Goal: Task Accomplishment & Management: Complete application form

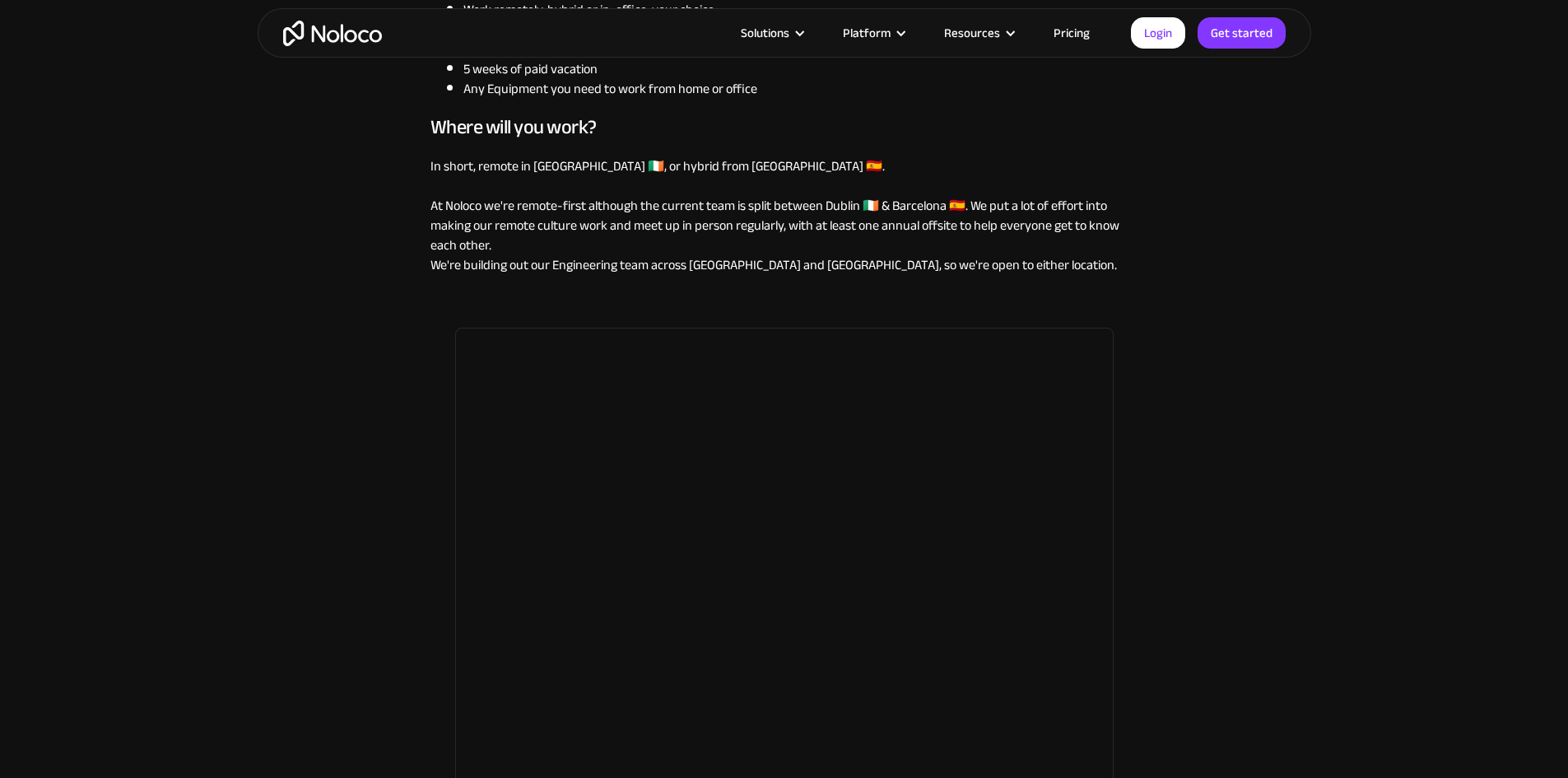
scroll to position [1811, 0]
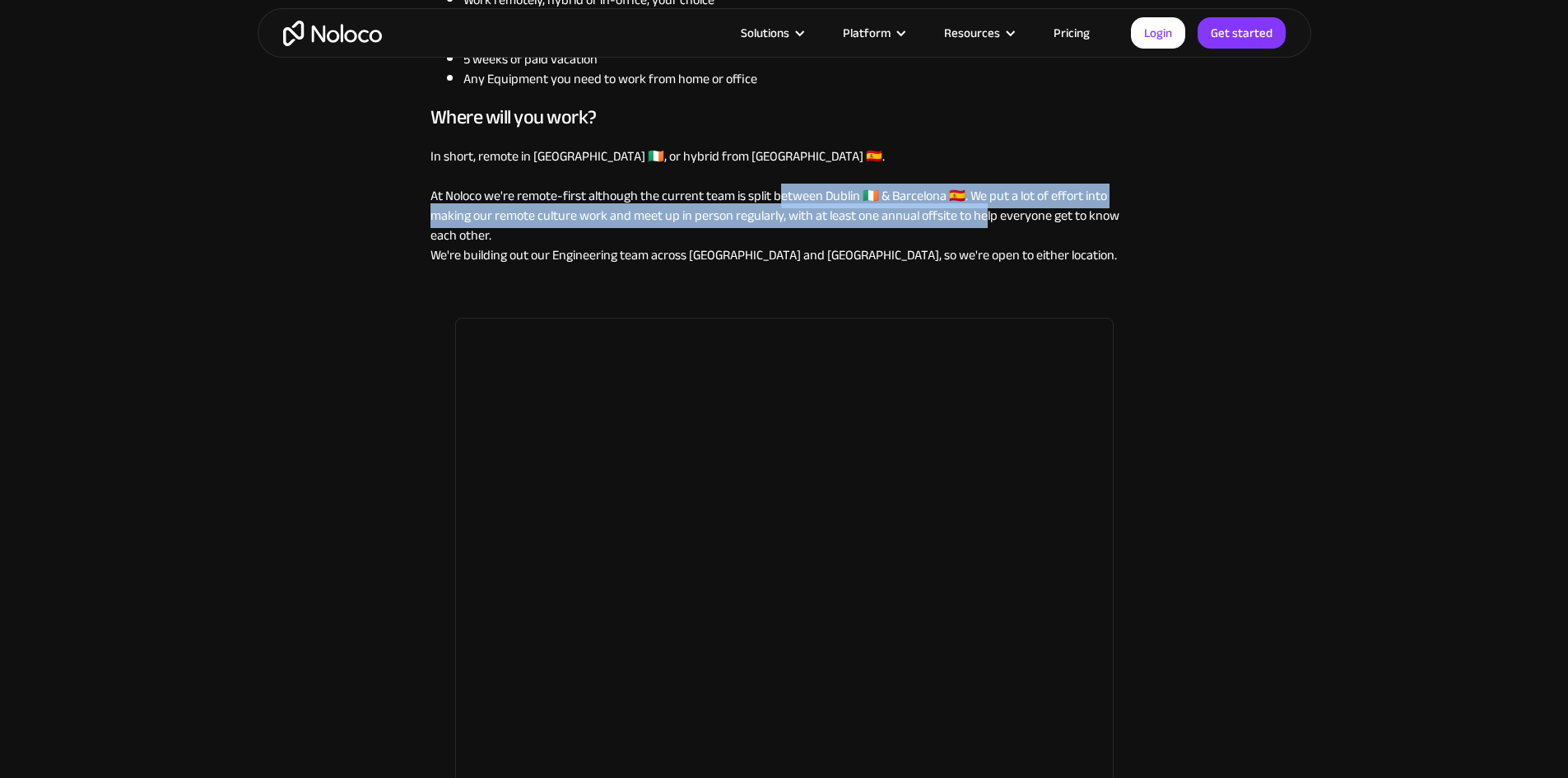
drag, startPoint x: 778, startPoint y: 248, endPoint x: 994, endPoint y: 258, distance: 216.2
click at [987, 257] on p "In short, remote in [GEOGRAPHIC_DATA] 🇮🇪, or hybrid from [GEOGRAPHIC_DATA] 🇪🇸. …" at bounding box center [784, 205] width 708 height 119
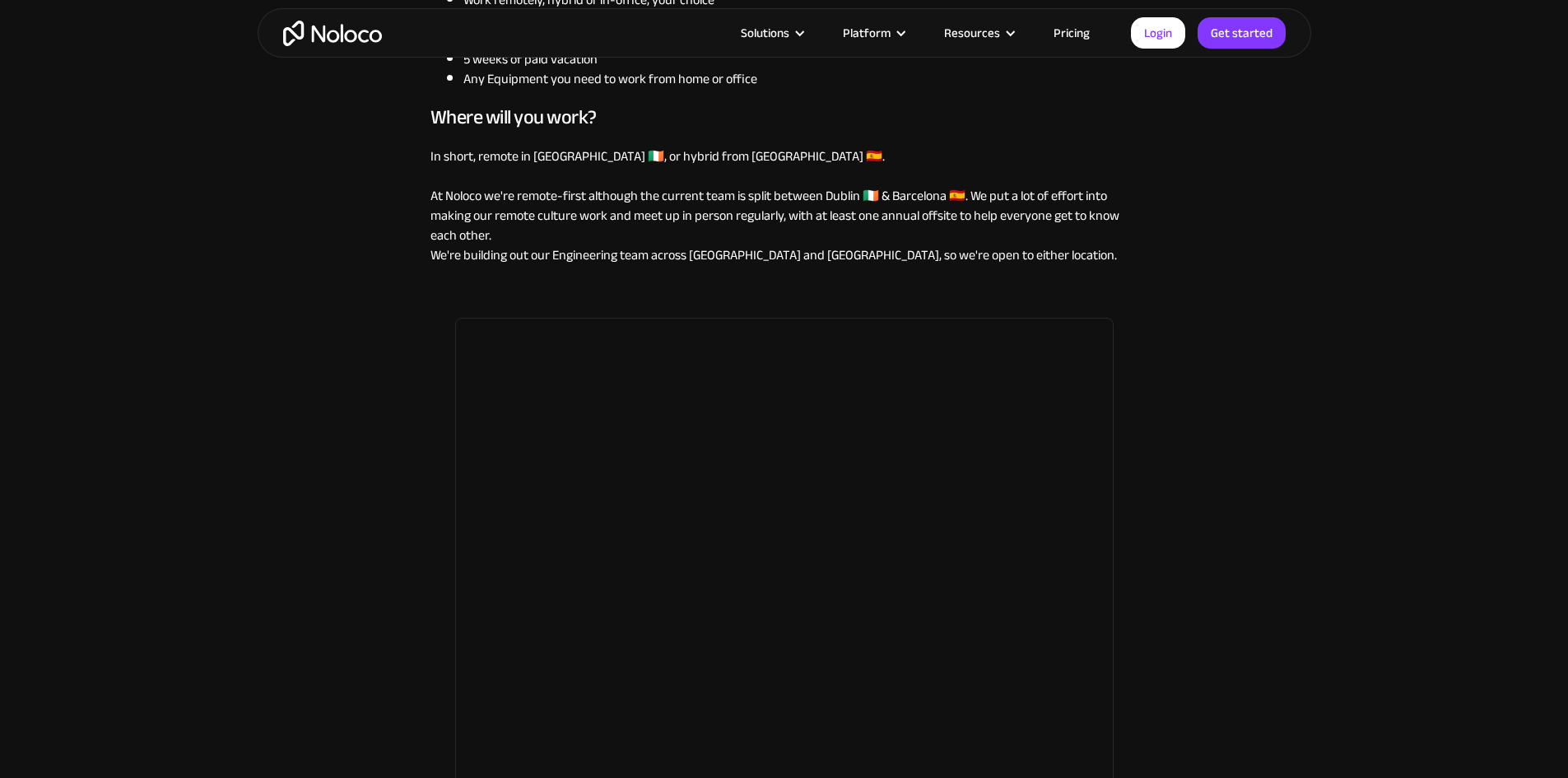
click at [1047, 265] on p "In short, remote in [GEOGRAPHIC_DATA] 🇮🇪, or hybrid from [GEOGRAPHIC_DATA] 🇪🇸. …" at bounding box center [784, 205] width 708 height 119
drag, startPoint x: 434, startPoint y: 237, endPoint x: 566, endPoint y: 242, distance: 132.1
click at [561, 241] on p "In short, remote in [GEOGRAPHIC_DATA] 🇮🇪, or hybrid from [GEOGRAPHIC_DATA] 🇪🇸. …" at bounding box center [784, 205] width 708 height 119
click at [630, 246] on p "In short, remote in [GEOGRAPHIC_DATA] 🇮🇪, or hybrid from [GEOGRAPHIC_DATA] 🇪🇸. …" at bounding box center [784, 205] width 708 height 119
drag, startPoint x: 528, startPoint y: 195, endPoint x: 561, endPoint y: 197, distance: 33.1
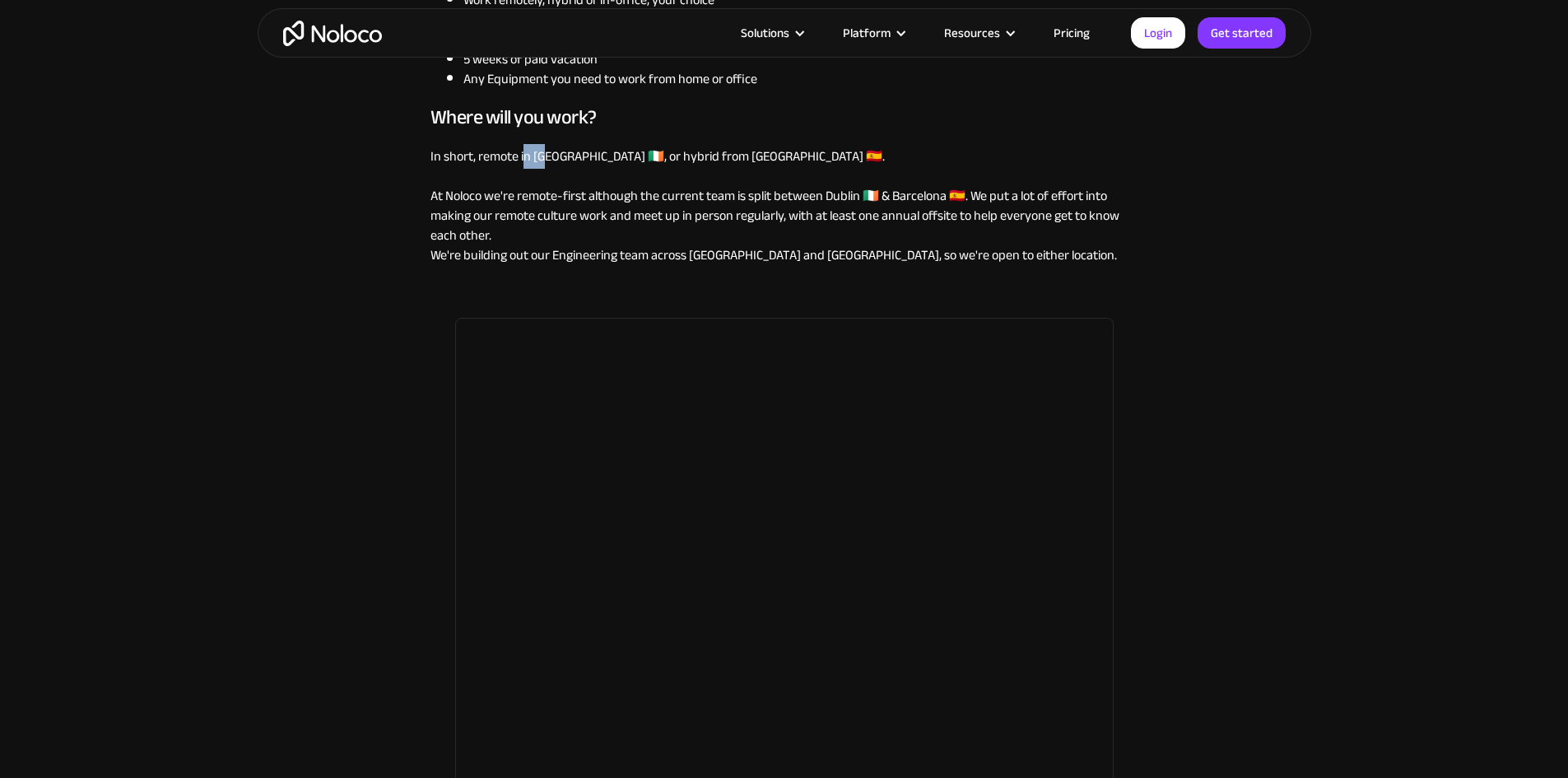
click at [551, 195] on p "In short, remote in [GEOGRAPHIC_DATA] 🇮🇪, or hybrid from [GEOGRAPHIC_DATA] 🇪🇸. …" at bounding box center [784, 205] width 708 height 119
click at [608, 265] on p "In short, remote in [GEOGRAPHIC_DATA] 🇮🇪, or hybrid from [GEOGRAPHIC_DATA] 🇪🇸. …" at bounding box center [784, 205] width 708 height 119
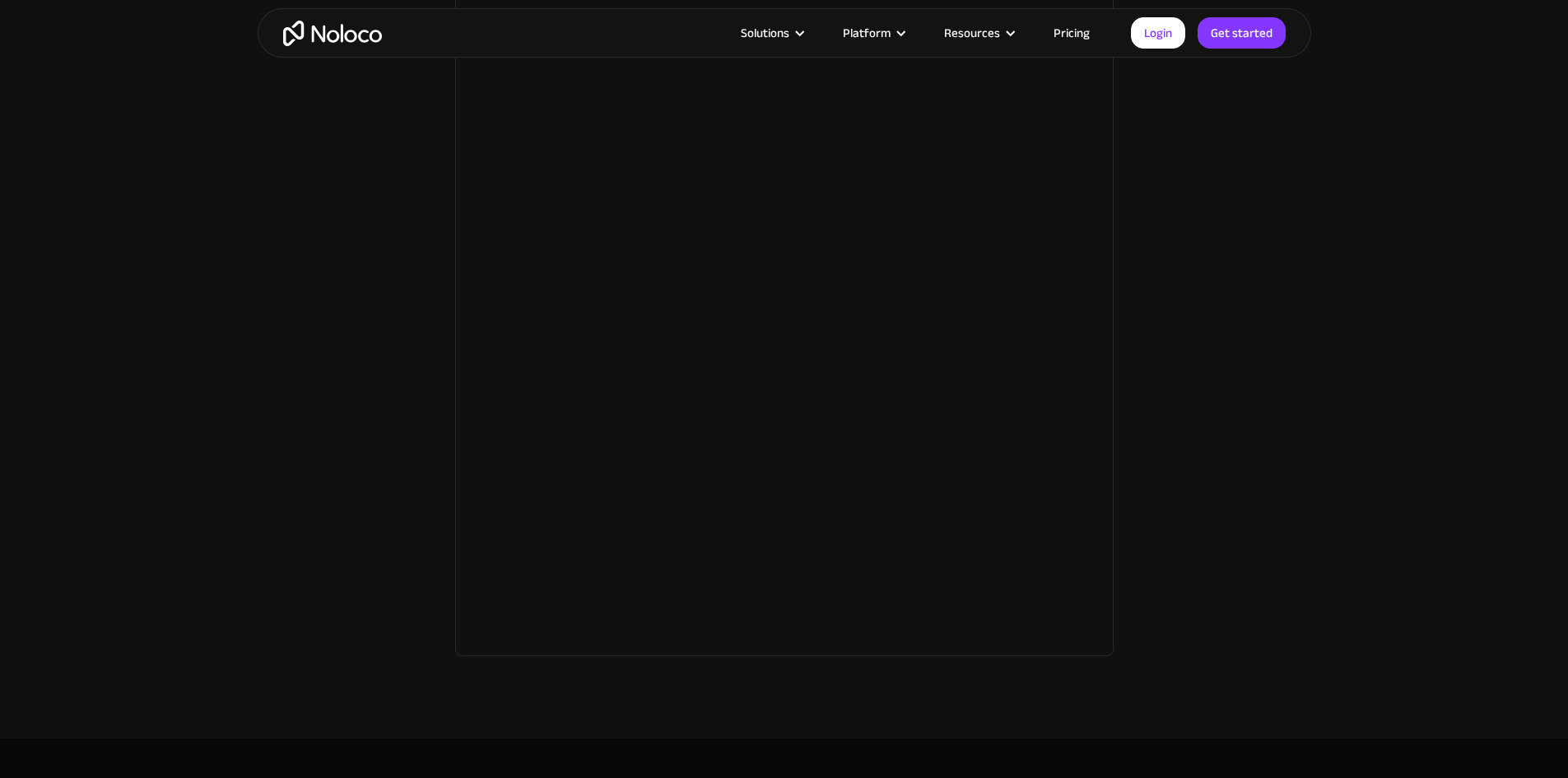
scroll to position [2249, 0]
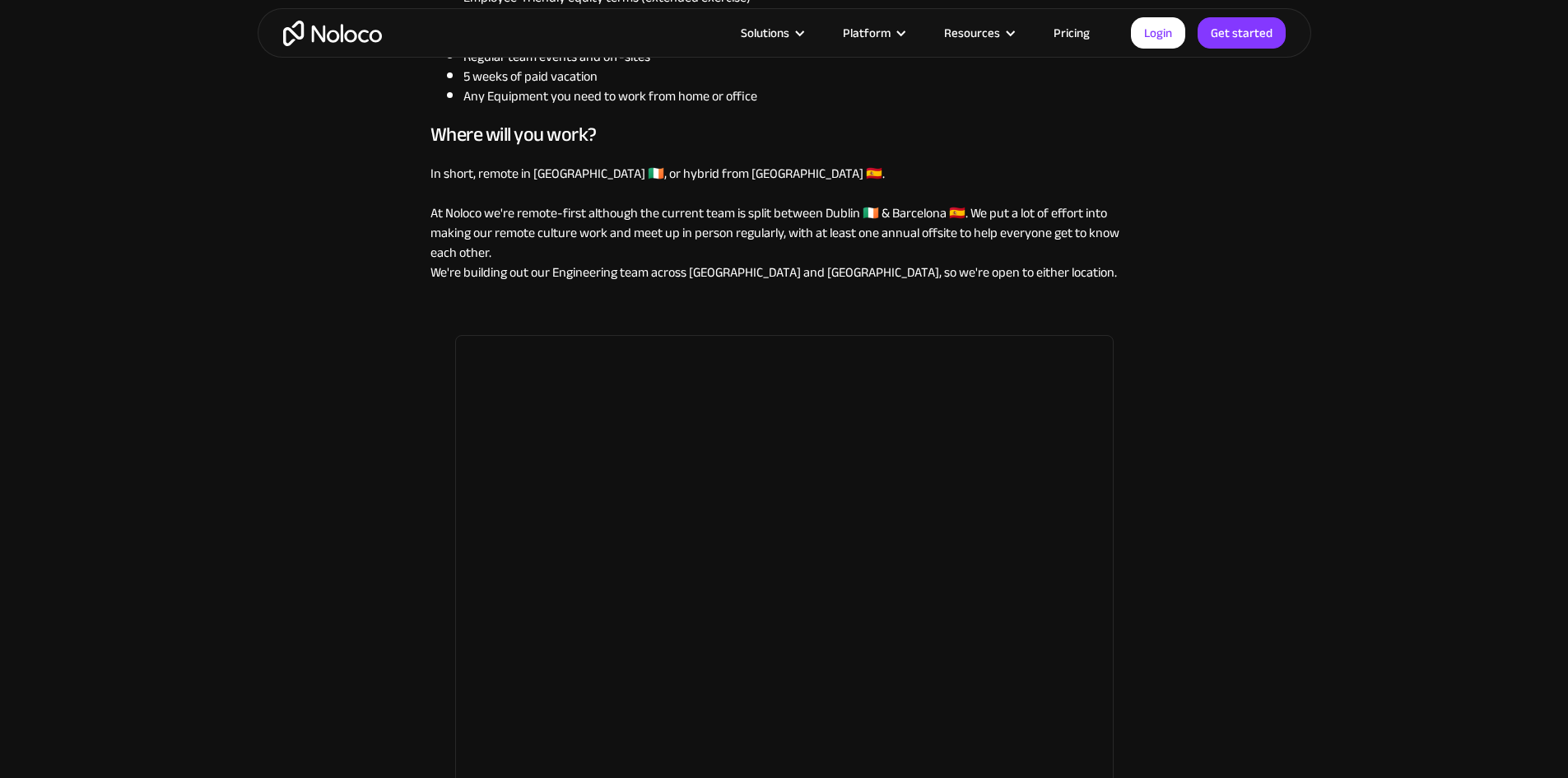
scroll to position [1755, 0]
